Goal: Transaction & Acquisition: Purchase product/service

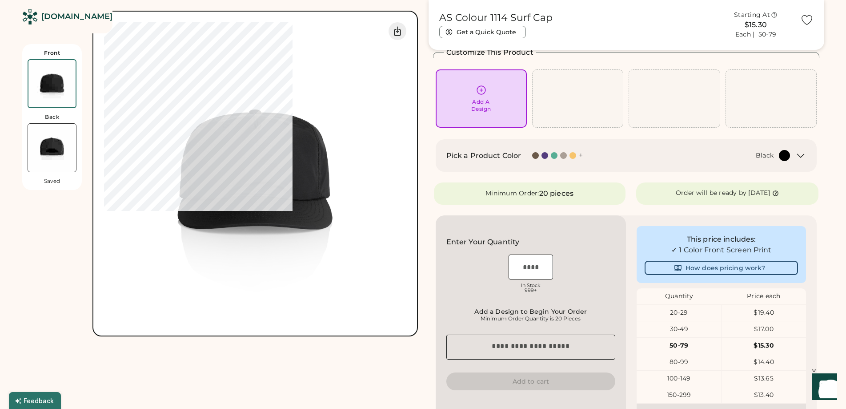
click at [416, 159] on div "Black Show Product Colors" at bounding box center [691, 155] width 197 height 11
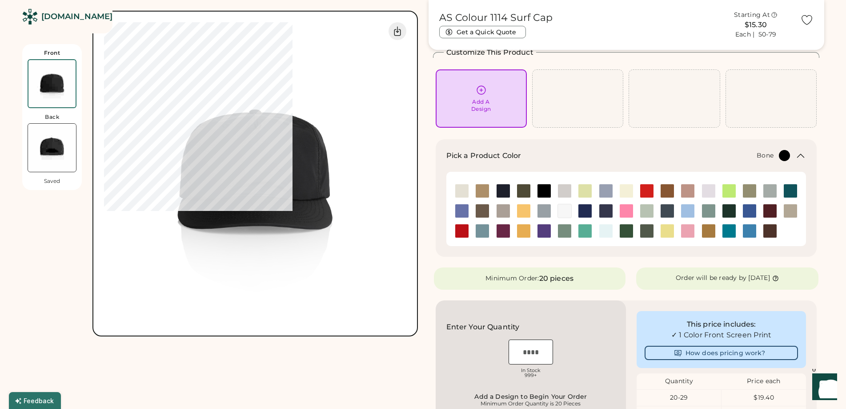
click at [416, 193] on img at bounding box center [564, 190] width 13 height 13
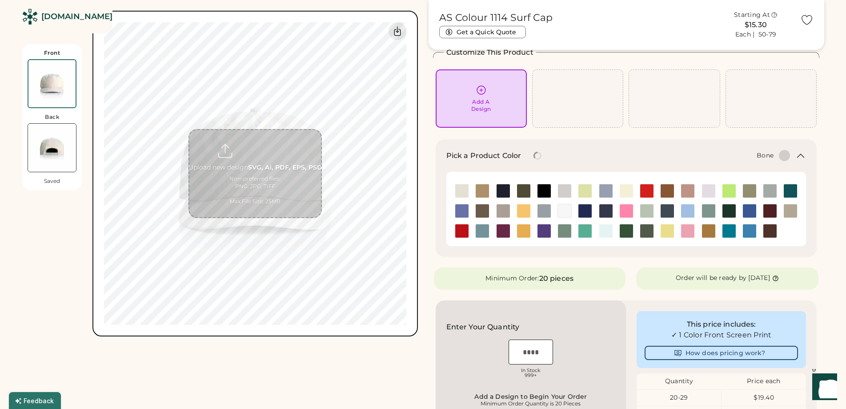
click at [56, 139] on img at bounding box center [52, 148] width 48 height 48
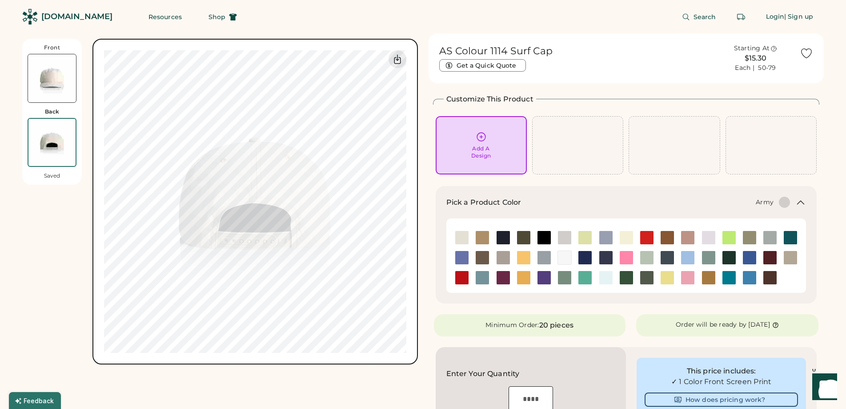
click at [416, 237] on img at bounding box center [523, 237] width 13 height 13
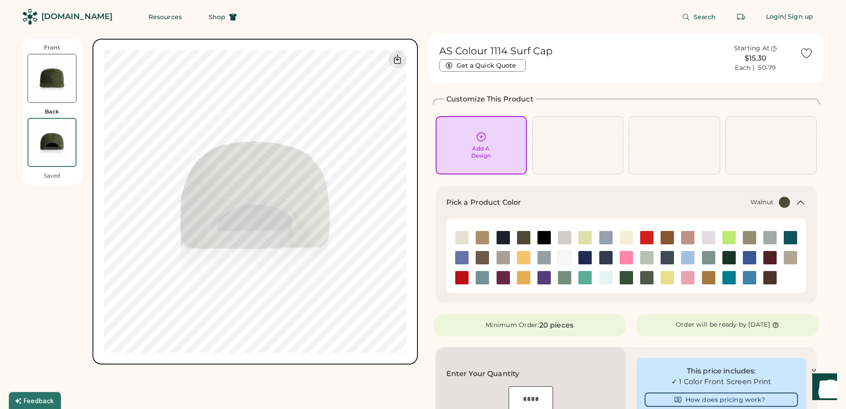
click at [416, 255] on img at bounding box center [482, 257] width 13 height 13
click at [51, 133] on img at bounding box center [51, 142] width 47 height 47
drag, startPoint x: 56, startPoint y: 143, endPoint x: 58, endPoint y: 103, distance: 39.6
click at [56, 143] on img at bounding box center [51, 142] width 47 height 47
click at [58, 97] on img at bounding box center [52, 78] width 48 height 48
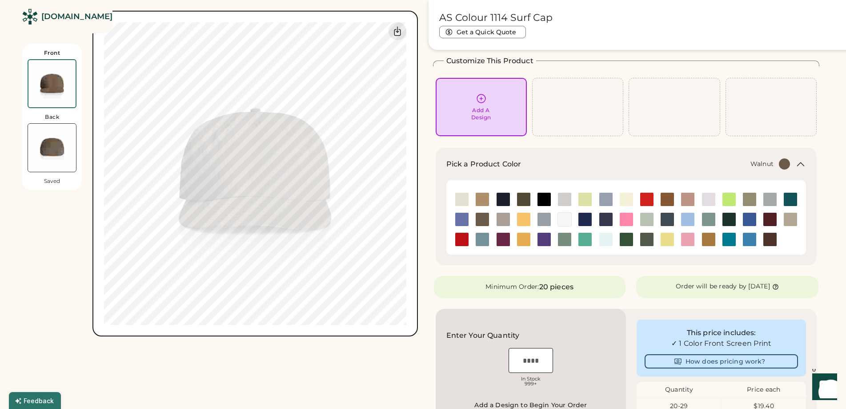
scroll to position [39, 0]
click at [416, 220] on img at bounding box center [564, 218] width 13 height 13
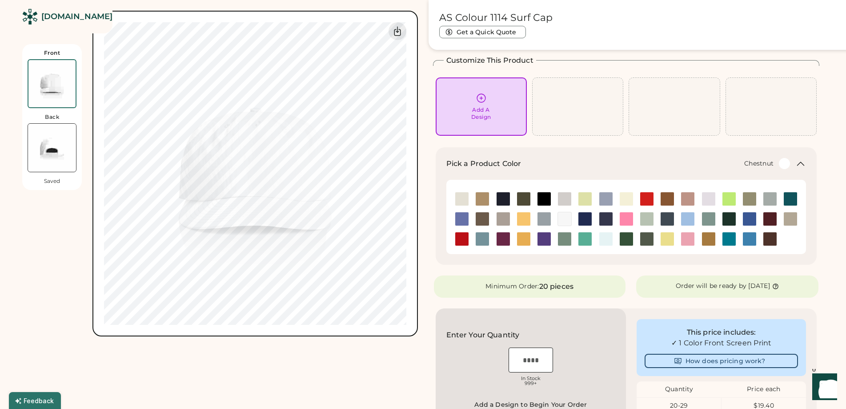
click at [416, 236] on img at bounding box center [769, 238] width 13 height 13
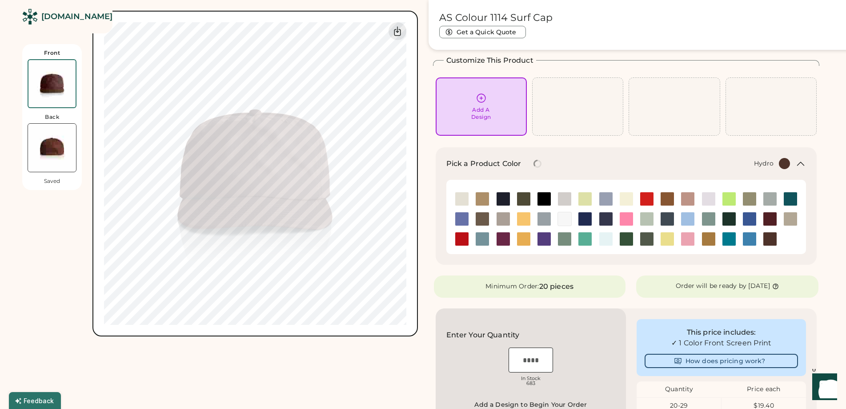
click at [416, 236] on img at bounding box center [749, 238] width 13 height 13
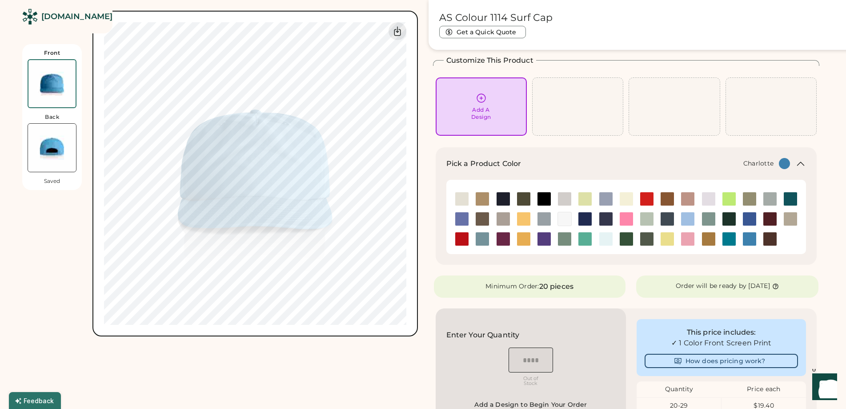
click at [416, 240] on img at bounding box center [728, 238] width 13 height 13
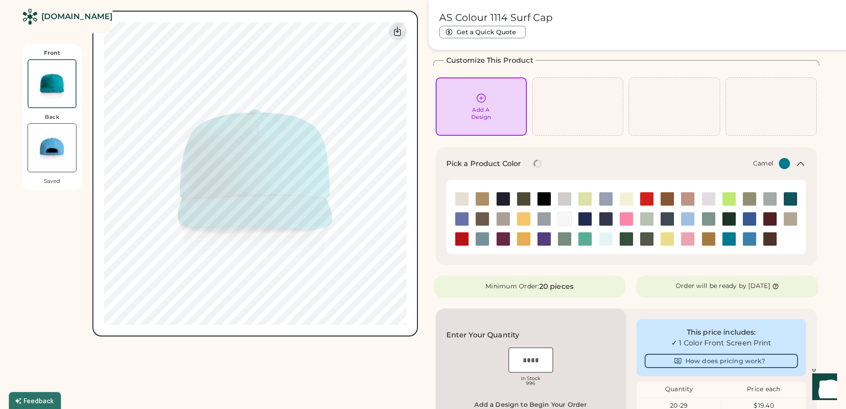
click at [416, 240] on img at bounding box center [708, 238] width 13 height 13
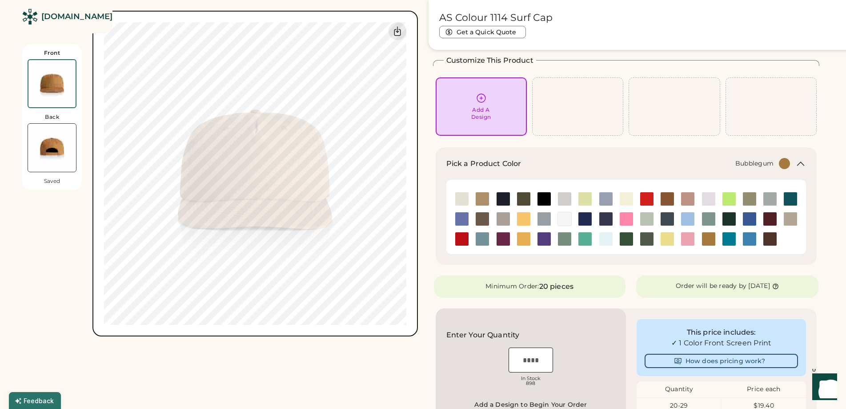
click at [416, 240] on img at bounding box center [687, 238] width 13 height 13
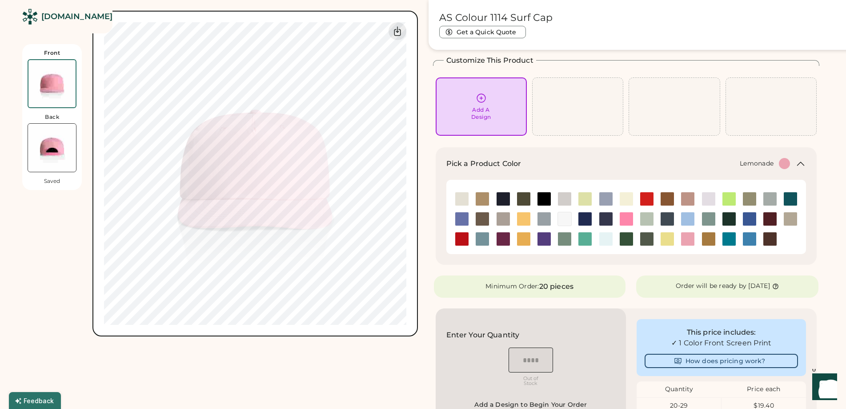
click at [416, 240] on img at bounding box center [667, 238] width 13 height 13
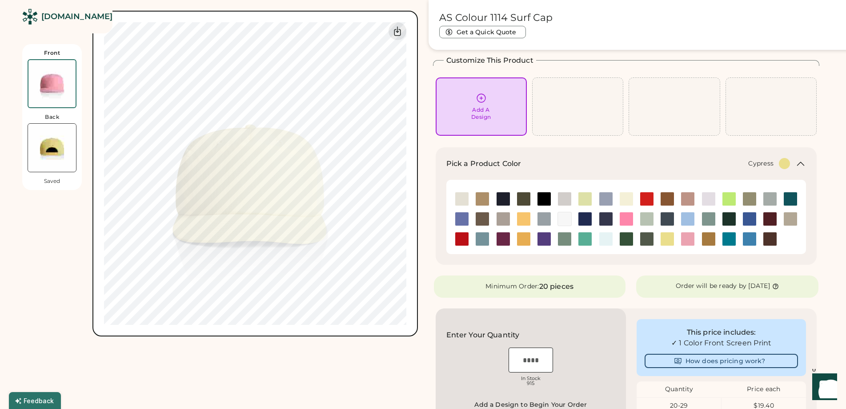
click at [416, 239] on img at bounding box center [646, 238] width 13 height 13
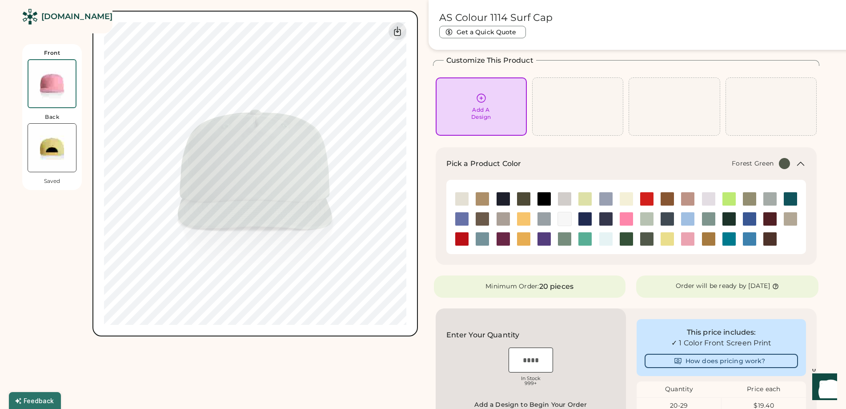
click at [416, 238] on img at bounding box center [626, 238] width 13 height 13
click at [416, 238] on img at bounding box center [605, 238] width 13 height 13
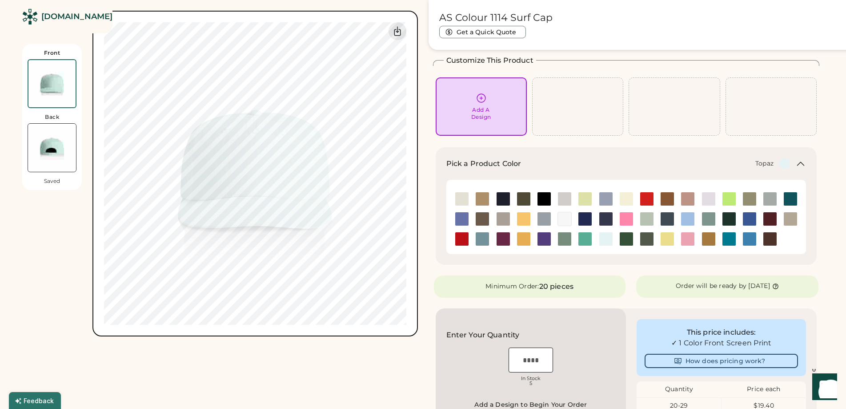
click at [416, 238] on img at bounding box center [584, 238] width 13 height 13
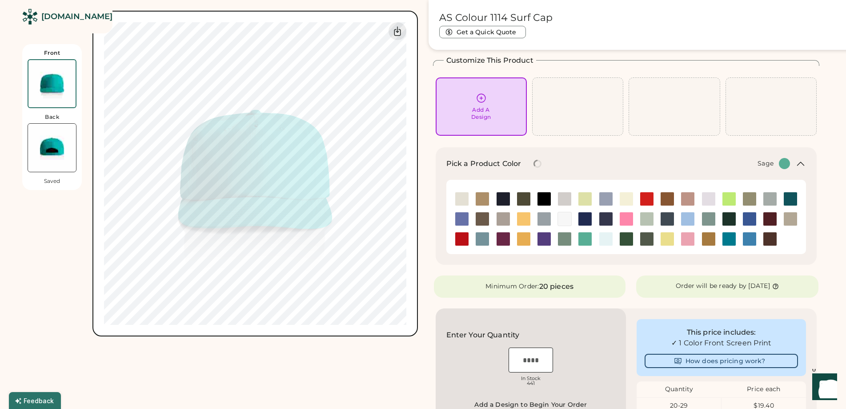
click at [416, 238] on img at bounding box center [564, 238] width 13 height 13
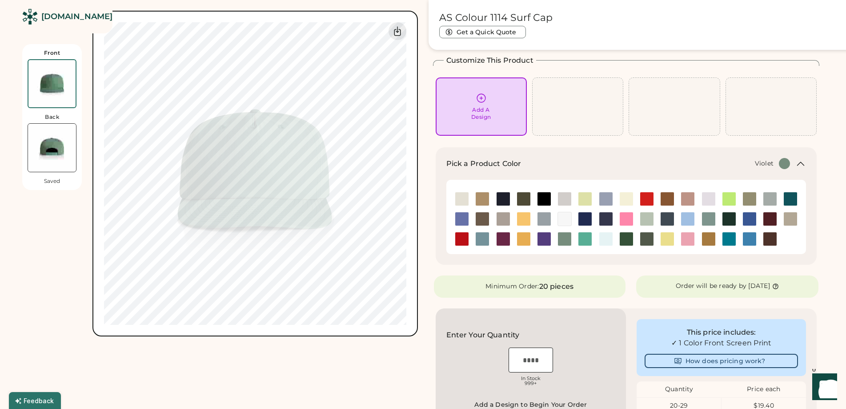
click at [416, 239] on img at bounding box center [543, 238] width 13 height 13
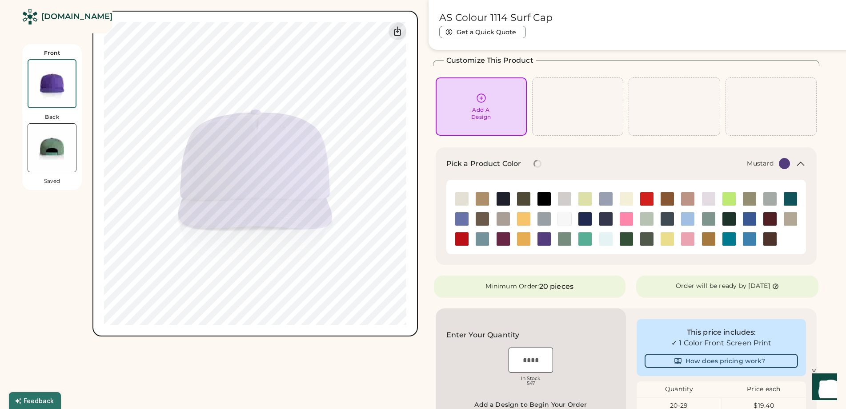
click at [416, 238] on img at bounding box center [523, 238] width 13 height 13
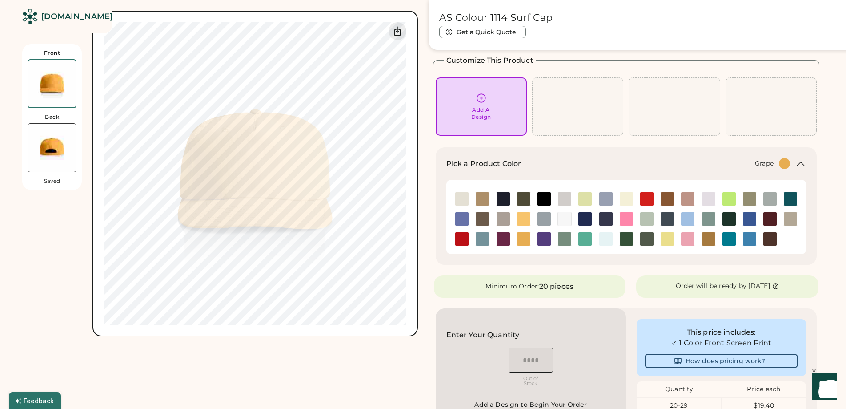
click at [416, 238] on img at bounding box center [503, 238] width 13 height 13
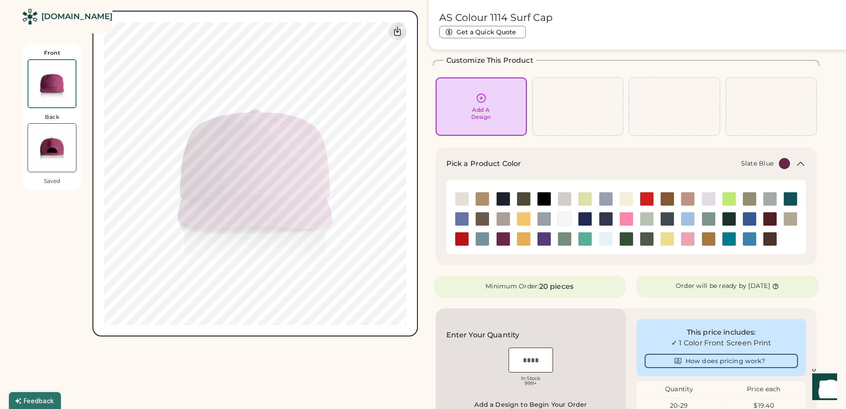
click at [416, 240] on img at bounding box center [482, 238] width 13 height 13
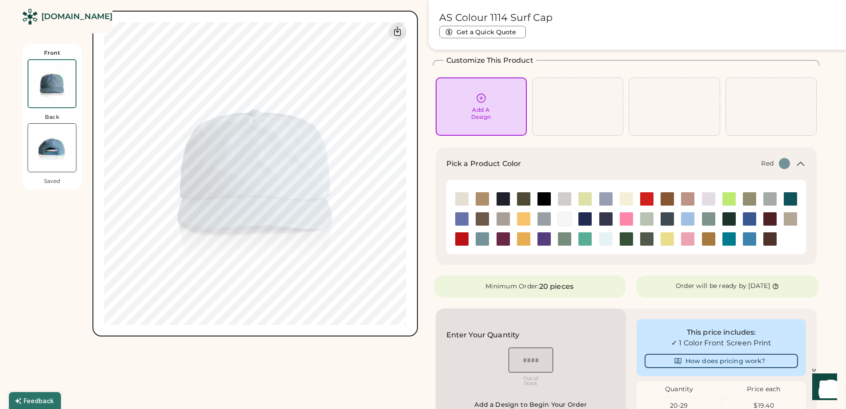
click at [416, 237] on img at bounding box center [461, 238] width 13 height 13
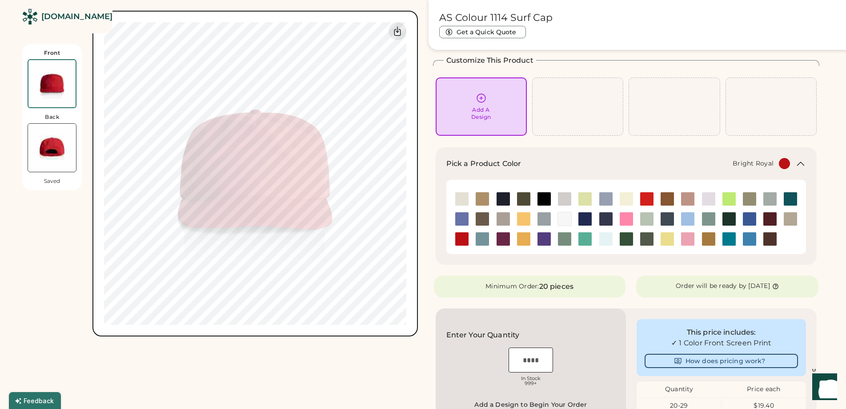
click at [416, 216] on img at bounding box center [749, 218] width 13 height 13
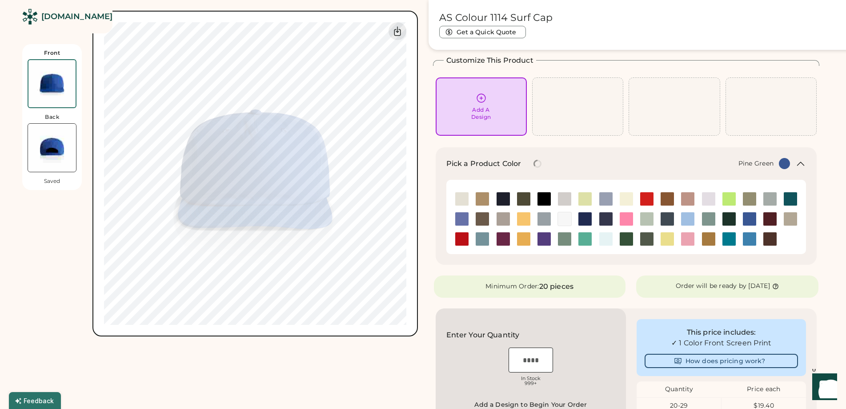
click at [416, 217] on img at bounding box center [728, 218] width 13 height 13
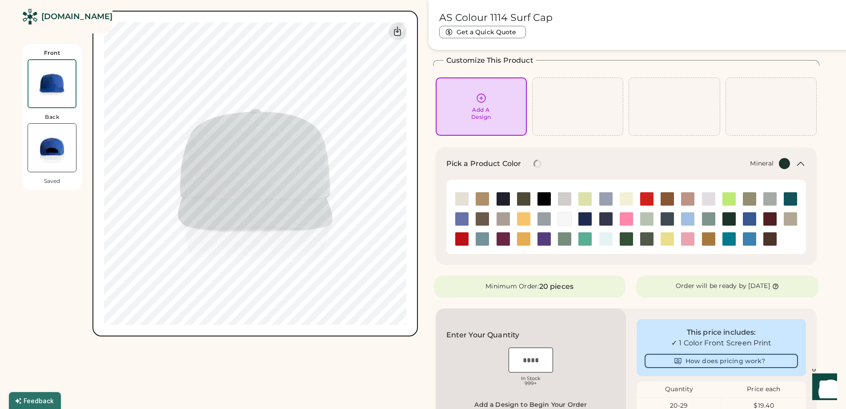
click at [416, 219] on img at bounding box center [708, 218] width 13 height 13
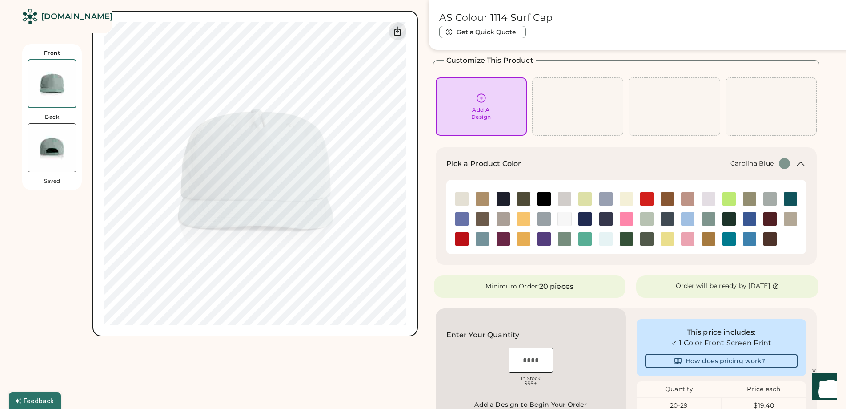
click at [416, 218] on img at bounding box center [687, 218] width 13 height 13
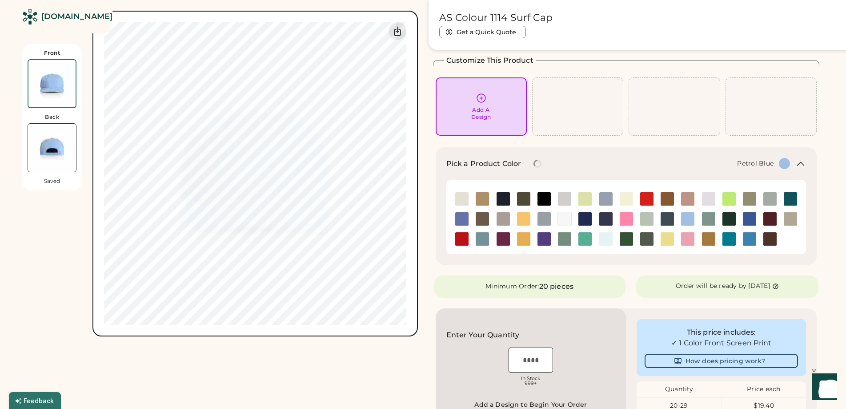
click at [416, 217] on img at bounding box center [667, 218] width 13 height 13
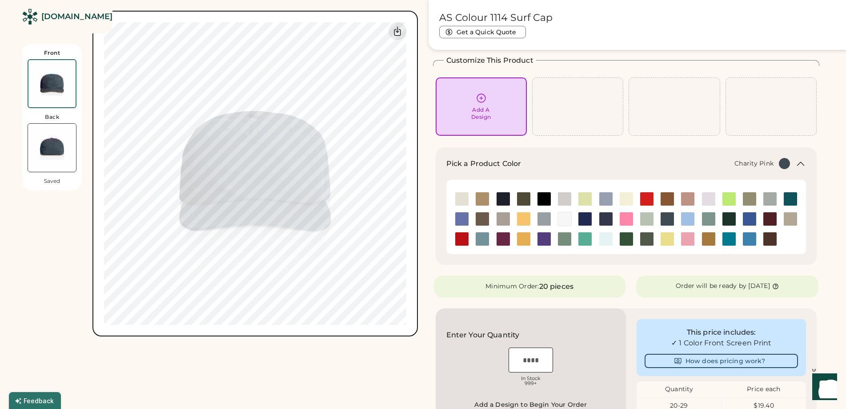
click at [416, 218] on img at bounding box center [626, 218] width 13 height 13
click at [416, 217] on img at bounding box center [605, 218] width 13 height 13
click at [416, 217] on img at bounding box center [584, 218] width 13 height 13
click at [416, 217] on img at bounding box center [564, 218] width 13 height 13
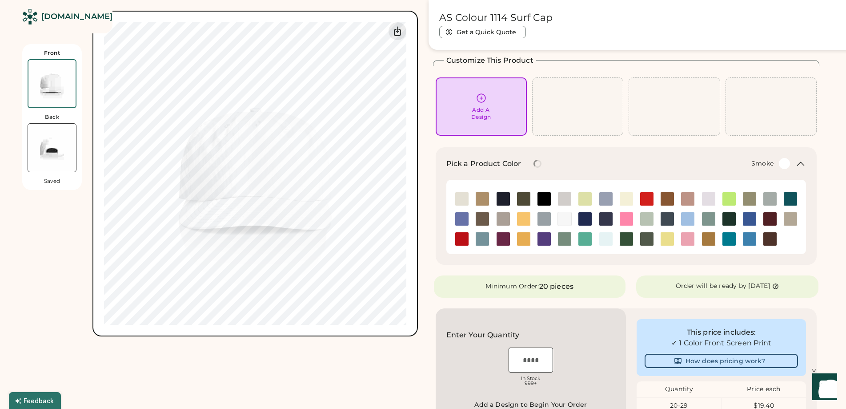
click at [416, 218] on img at bounding box center [543, 218] width 13 height 13
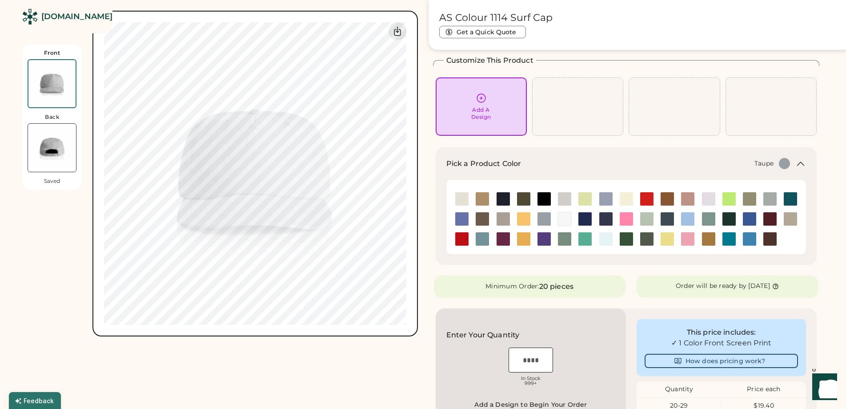
click at [416, 220] on img at bounding box center [503, 218] width 13 height 13
click at [416, 220] on img at bounding box center [482, 218] width 13 height 13
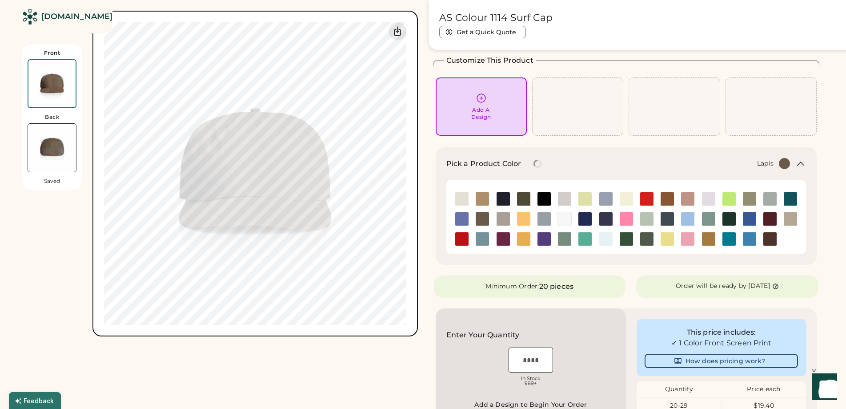
click at [416, 221] on img at bounding box center [461, 218] width 13 height 13
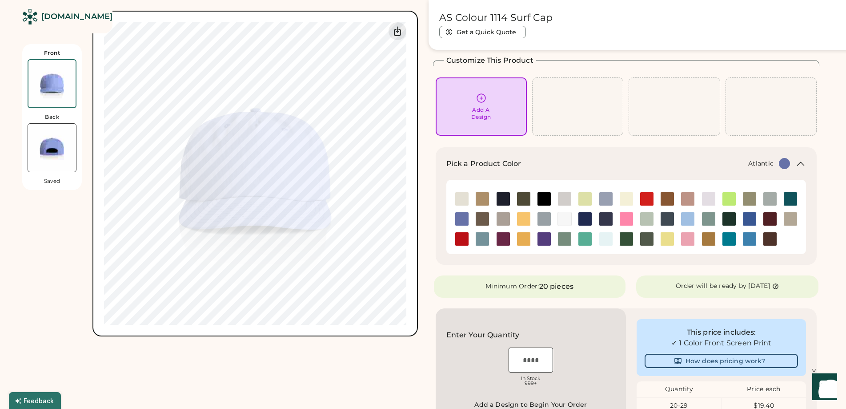
click at [416, 193] on img at bounding box center [790, 198] width 13 height 13
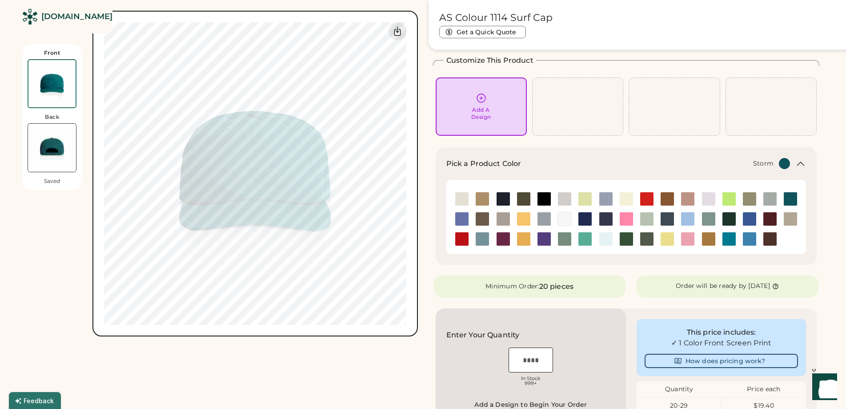
click at [416, 199] on img at bounding box center [769, 198] width 13 height 13
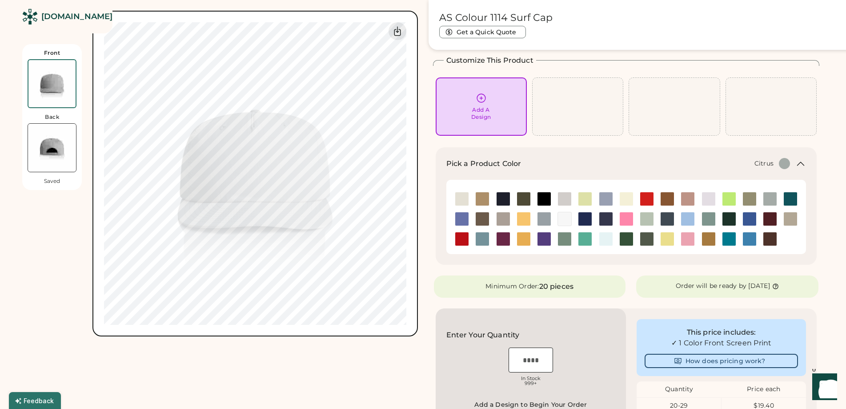
click at [416, 202] on img at bounding box center [728, 198] width 13 height 13
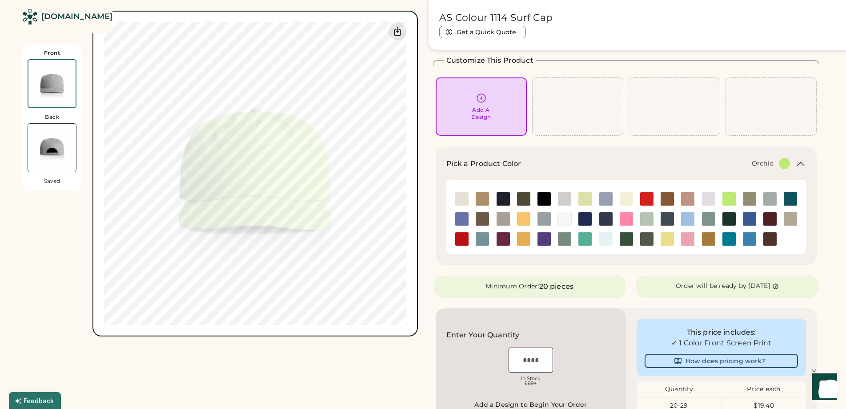
click at [416, 202] on img at bounding box center [708, 198] width 13 height 13
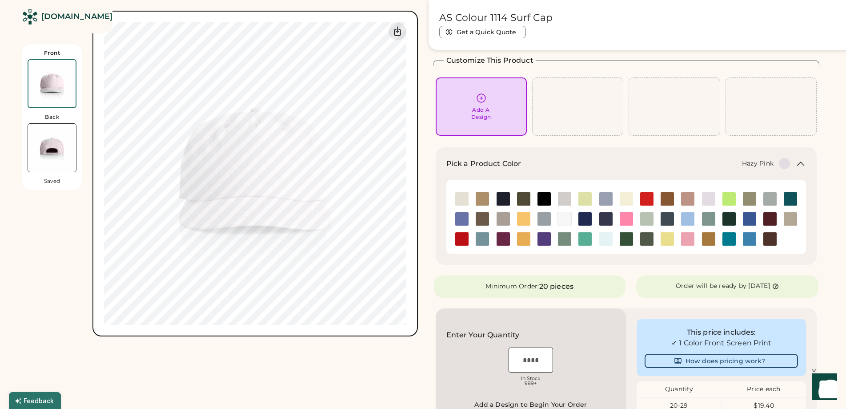
click at [416, 200] on img at bounding box center [687, 198] width 13 height 13
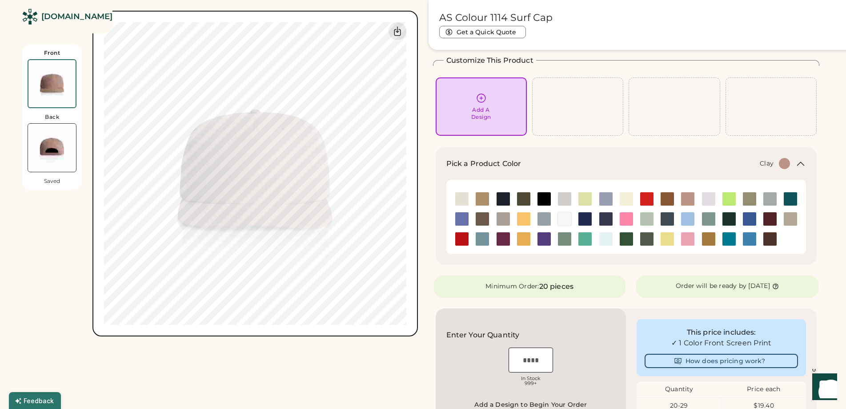
click at [416, 200] on img at bounding box center [667, 198] width 13 height 13
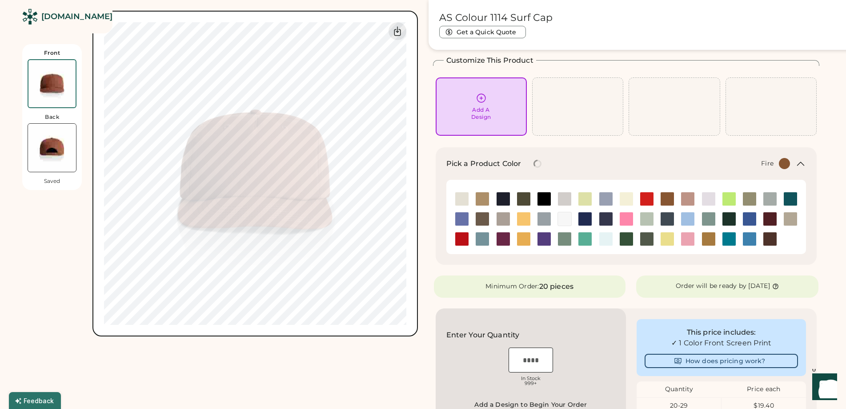
click at [416, 200] on img at bounding box center [646, 198] width 13 height 13
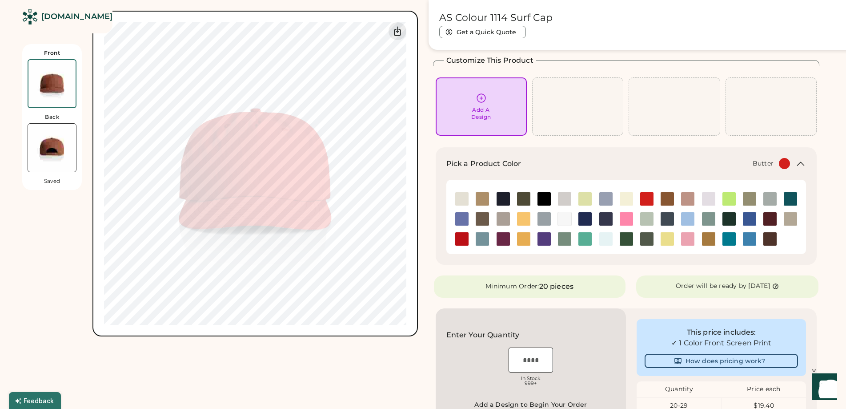
click at [416, 200] on div at bounding box center [626, 199] width 20 height 14
click at [416, 198] on img at bounding box center [605, 198] width 13 height 13
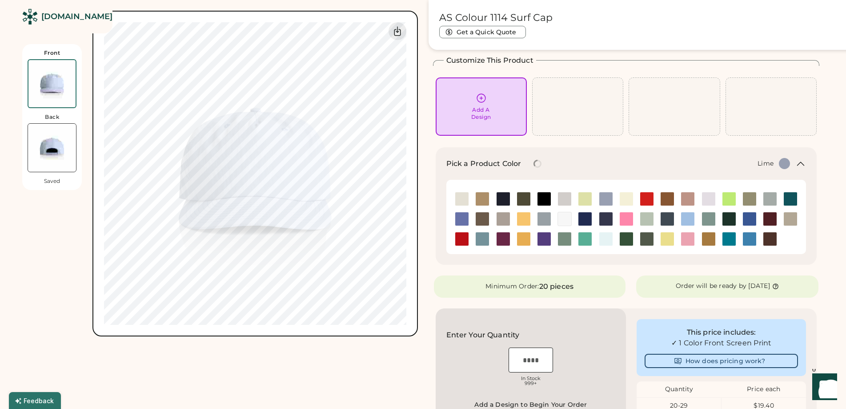
click at [416, 198] on img at bounding box center [584, 198] width 13 height 13
click at [416, 198] on img at bounding box center [543, 198] width 13 height 13
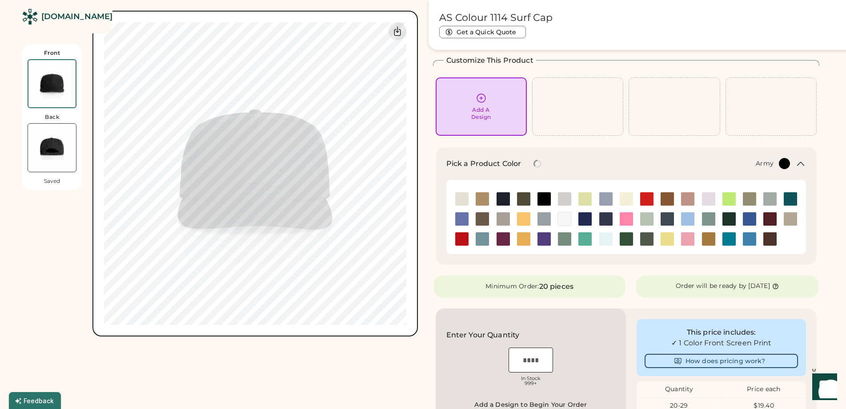
click at [416, 198] on img at bounding box center [523, 198] width 13 height 13
click at [416, 198] on img at bounding box center [503, 198] width 13 height 13
click at [416, 199] on img at bounding box center [482, 198] width 13 height 13
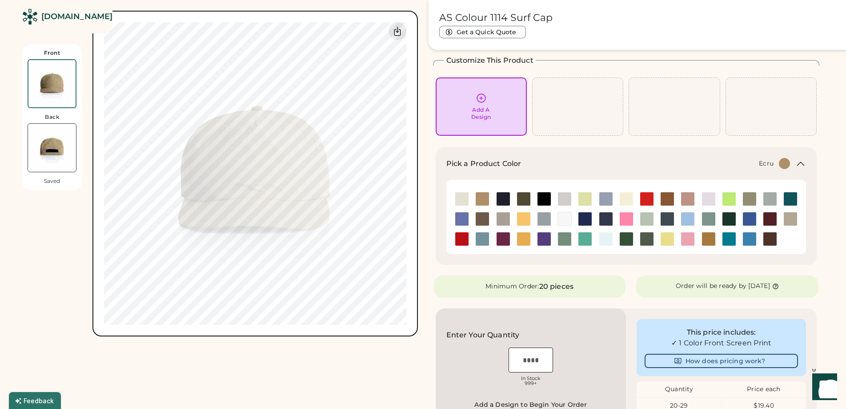
click at [416, 199] on img at bounding box center [461, 198] width 13 height 13
